Goal: Task Accomplishment & Management: Manage account settings

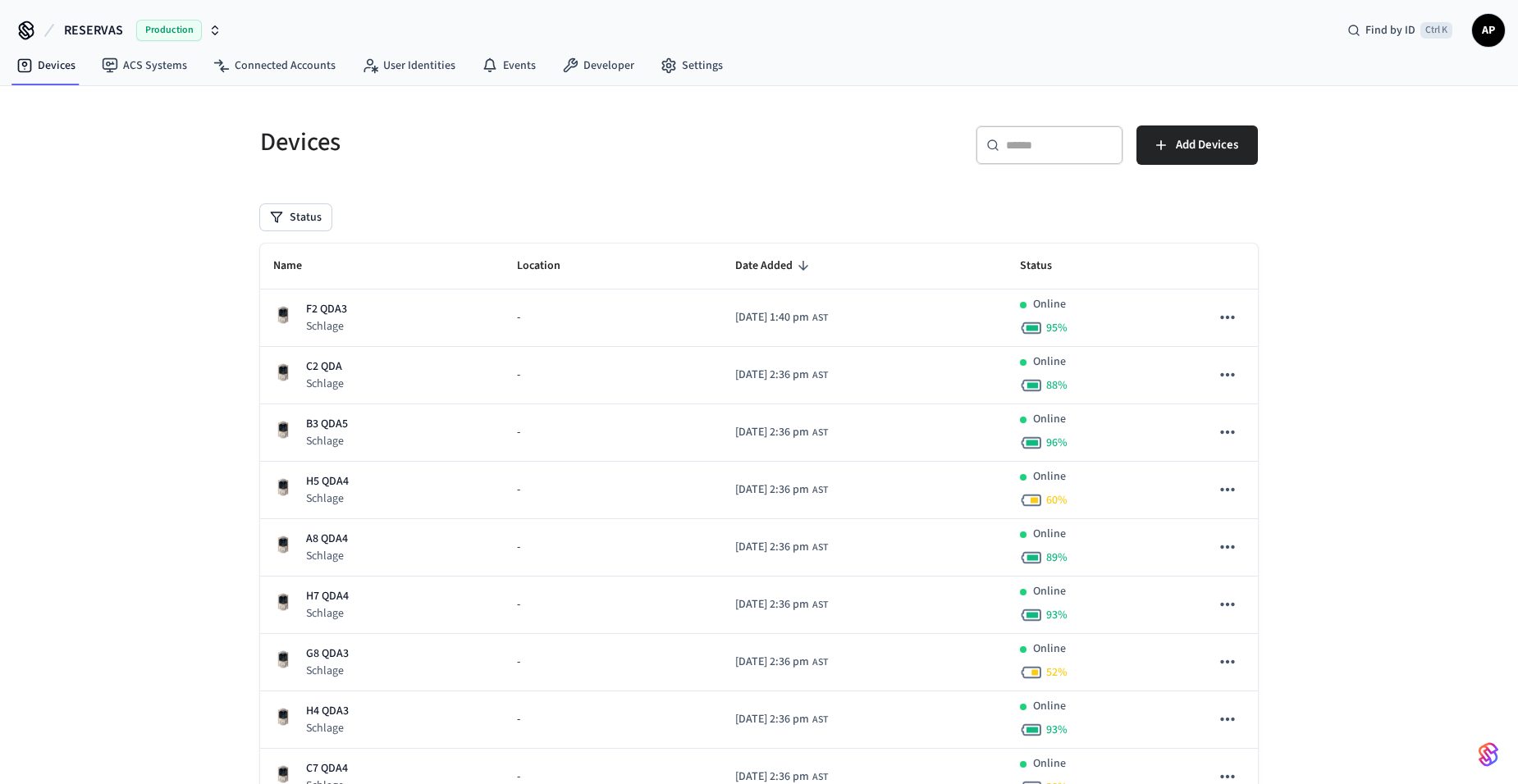
click at [1486, 27] on span "AP" at bounding box center [1488, 31] width 30 height 30
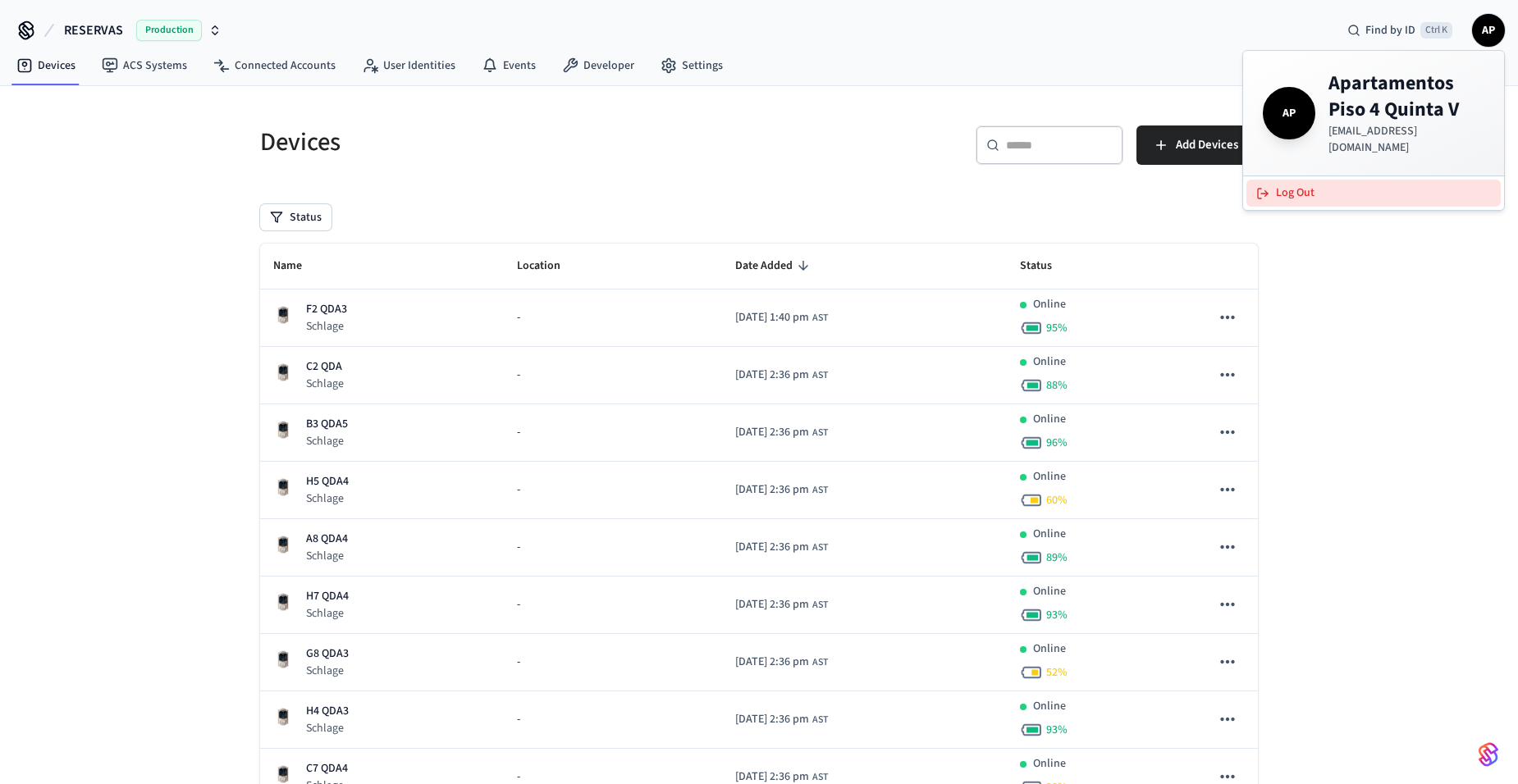
click at [1356, 180] on button "Log Out" at bounding box center [1373, 193] width 255 height 27
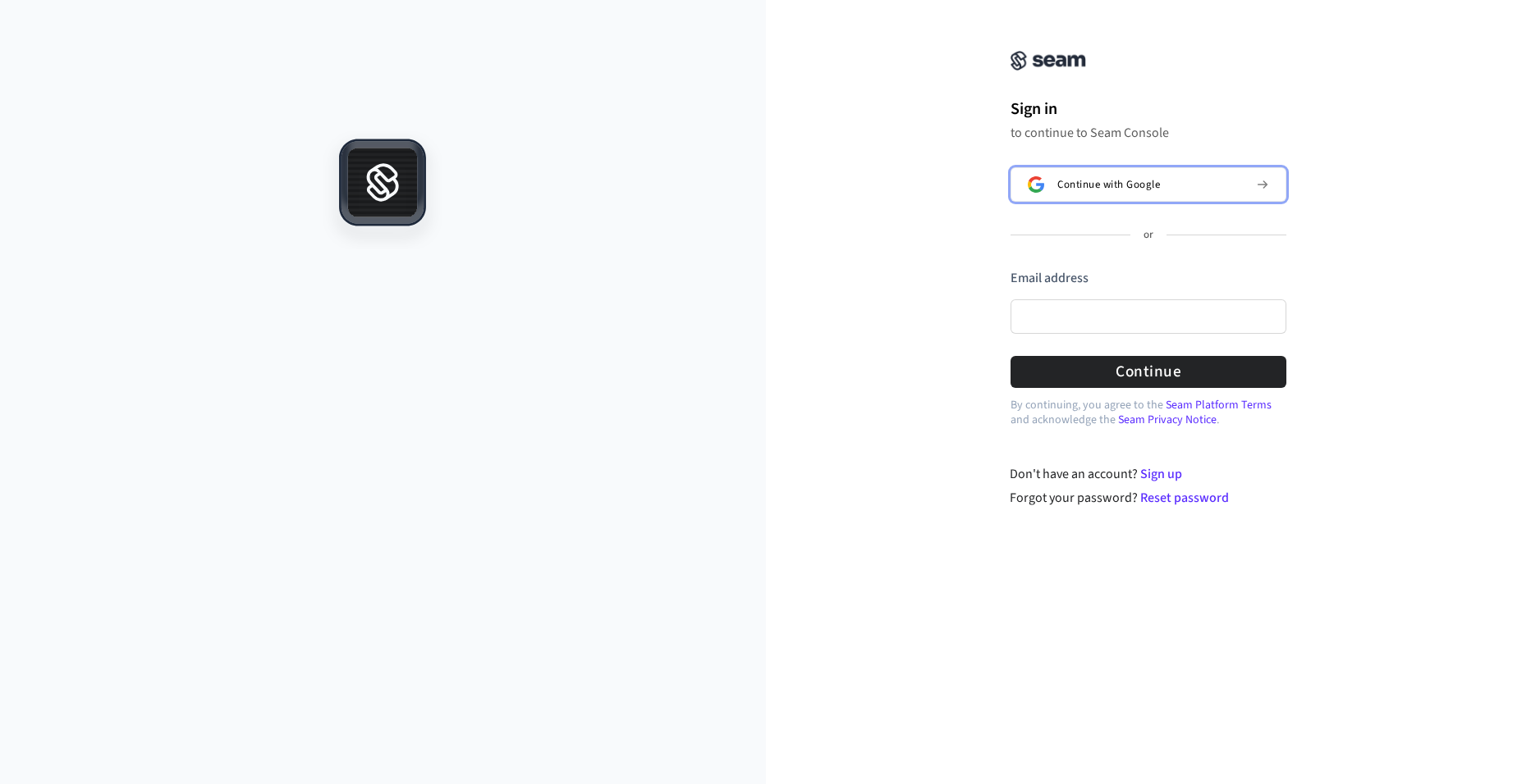
click at [1118, 194] on button "Continue with Google" at bounding box center [1148, 184] width 276 height 34
